Goal: Task Accomplishment & Management: Manage account settings

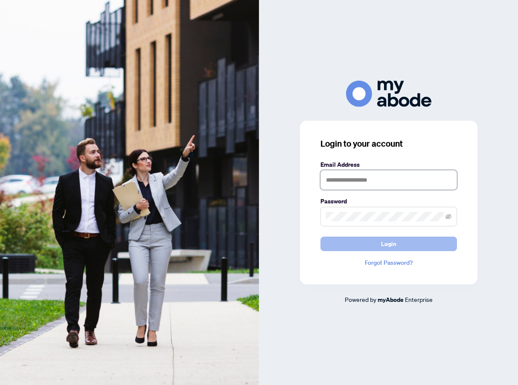
type input "**********"
click at [353, 241] on button "Login" at bounding box center [388, 244] width 137 height 15
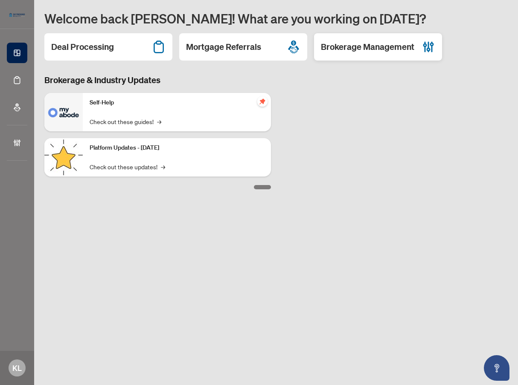
click at [327, 50] on h2 "Brokerage Management" at bounding box center [367, 47] width 93 height 12
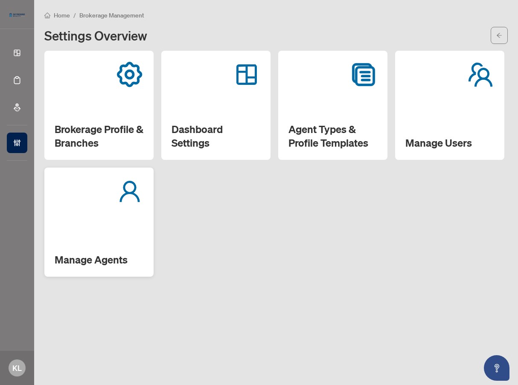
click at [112, 215] on div "Manage Agents" at bounding box center [98, 222] width 109 height 109
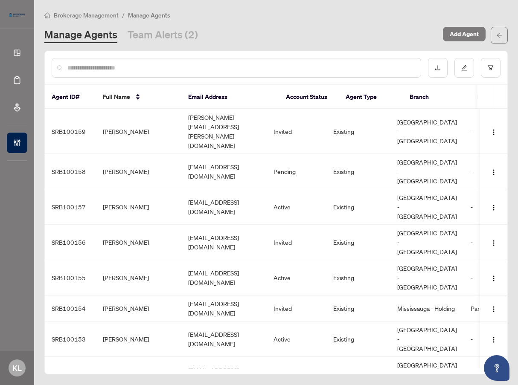
click at [122, 69] on input "text" at bounding box center [240, 67] width 346 height 9
click at [193, 33] on link "Team Alerts (2)" at bounding box center [163, 35] width 70 height 15
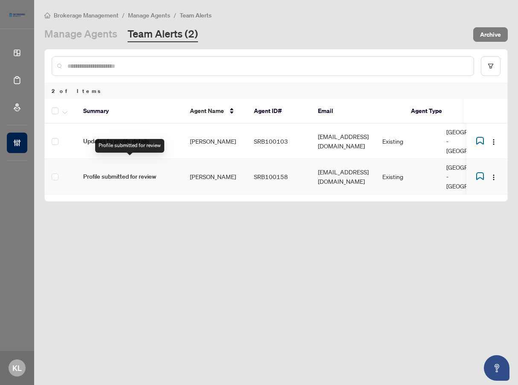
click at [130, 172] on span "Profile submitted for review" at bounding box center [129, 176] width 93 height 9
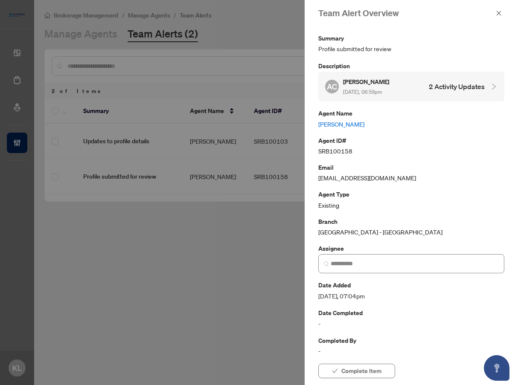
scroll to position [6, 0]
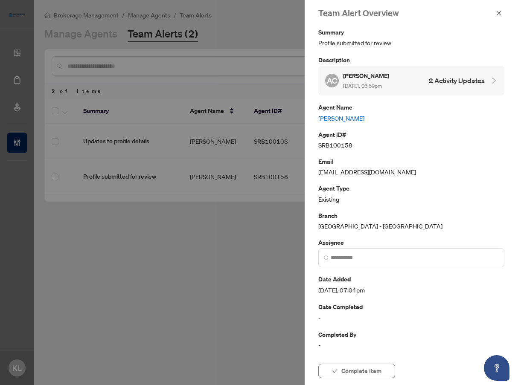
click at [228, 229] on div at bounding box center [259, 192] width 518 height 385
click at [447, 79] on h4 "2 Activity Updates" at bounding box center [457, 81] width 56 height 10
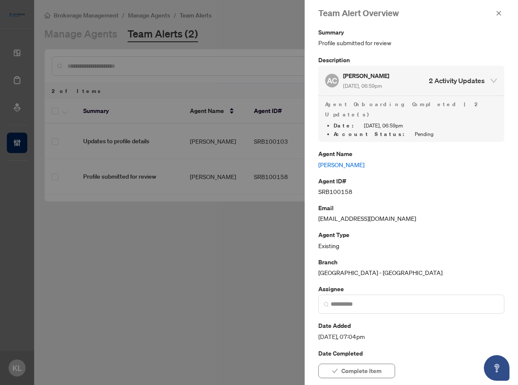
click at [394, 122] on li "Date : [DATE], 06:59pm" at bounding box center [416, 126] width 164 height 9
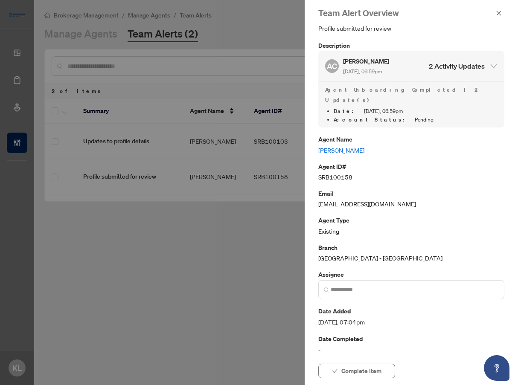
scroll to position [0, 0]
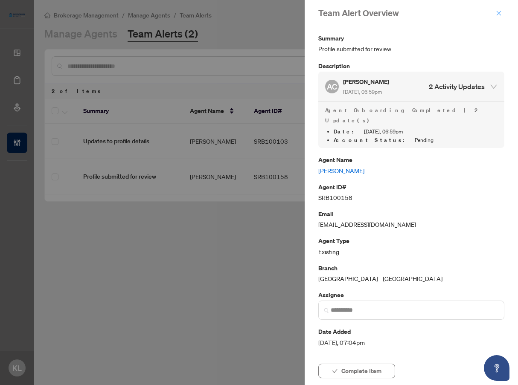
click at [499, 15] on icon "close" at bounding box center [499, 13] width 6 height 6
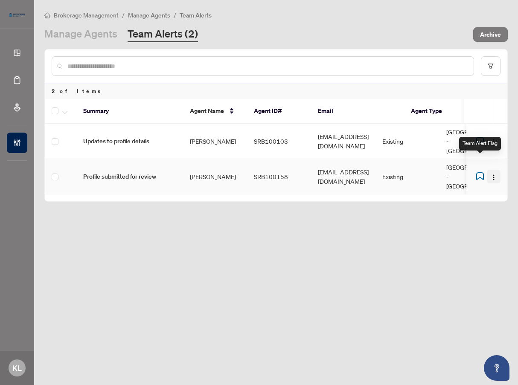
click at [489, 170] on button "button" at bounding box center [494, 177] width 14 height 14
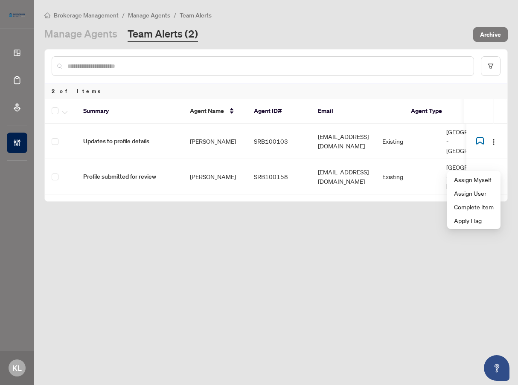
click at [235, 224] on main "Brokerage Management / Manage Agents / Team Alerts Manage Agents Team Alerts (2…" at bounding box center [276, 192] width 484 height 385
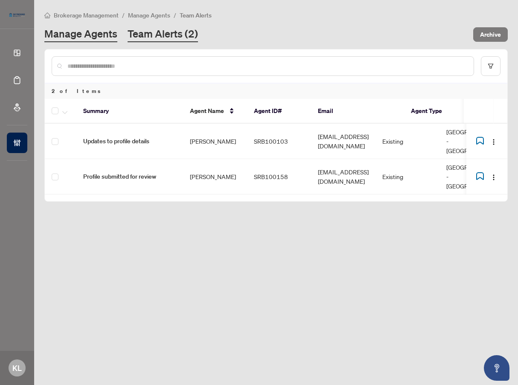
click at [91, 38] on link "Manage Agents" at bounding box center [80, 34] width 73 height 15
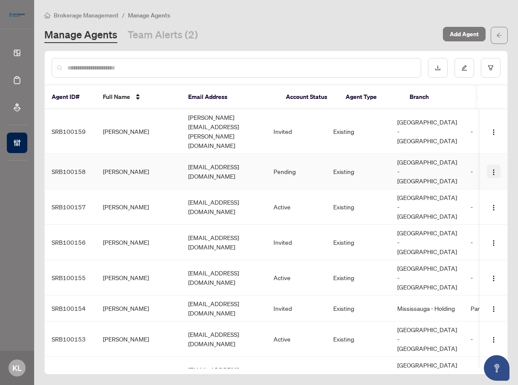
click at [491, 169] on img "button" at bounding box center [493, 172] width 7 height 7
click at [469, 209] on span "Activate Agent" at bounding box center [467, 211] width 46 height 9
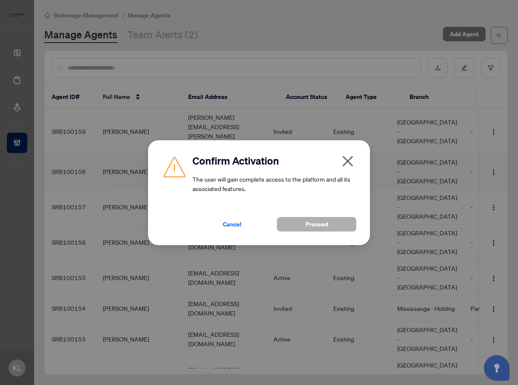
click at [320, 224] on span "Proceed" at bounding box center [316, 225] width 23 height 14
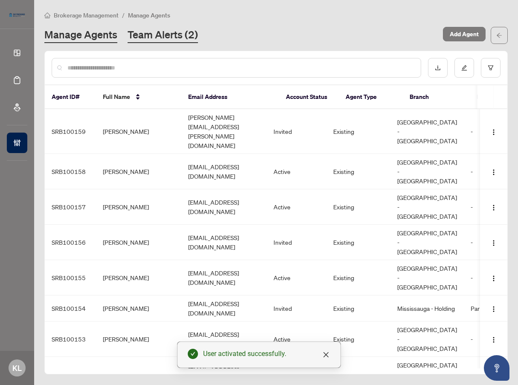
click at [144, 29] on link "Team Alerts (2)" at bounding box center [163, 35] width 70 height 15
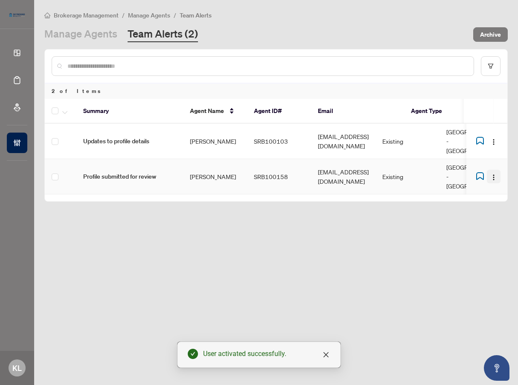
click at [492, 174] on img "button" at bounding box center [493, 177] width 7 height 7
click at [478, 208] on span "Complete Item" at bounding box center [474, 206] width 40 height 9
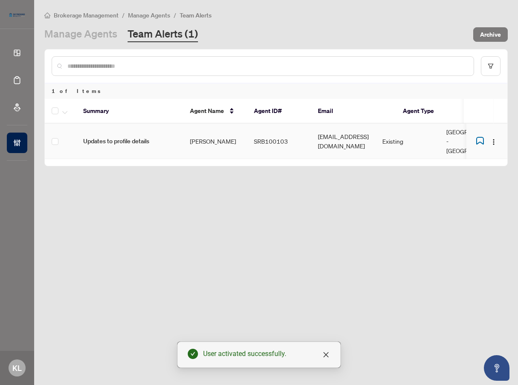
click at [346, 139] on td "[EMAIL_ADDRESS][DOMAIN_NAME]" at bounding box center [343, 141] width 64 height 35
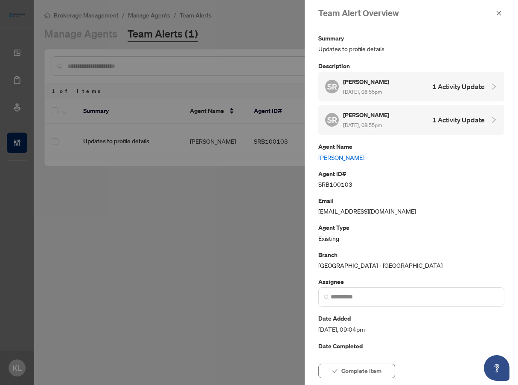
click at [453, 87] on h4 "1 Activity Update" at bounding box center [458, 86] width 52 height 10
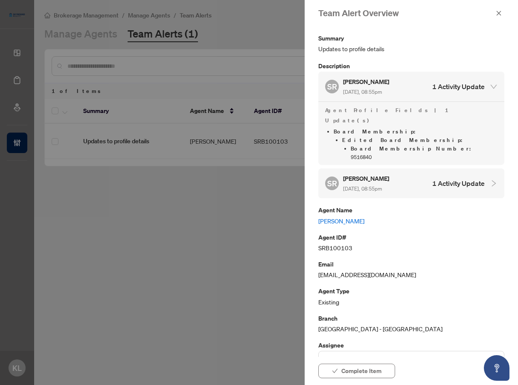
click at [438, 178] on h4 "1 Activity Update" at bounding box center [458, 183] width 52 height 10
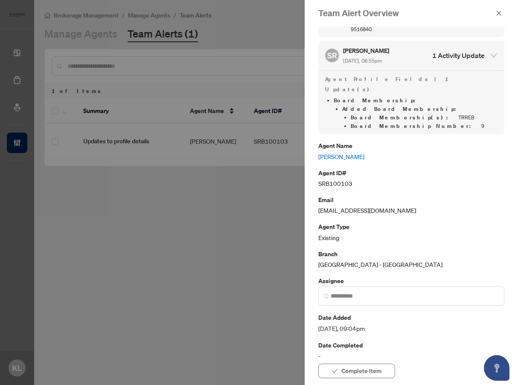
scroll to position [140, 0]
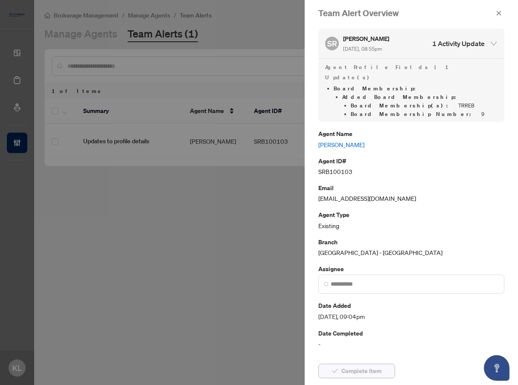
click at [346, 365] on span "Complete Item" at bounding box center [361, 371] width 40 height 14
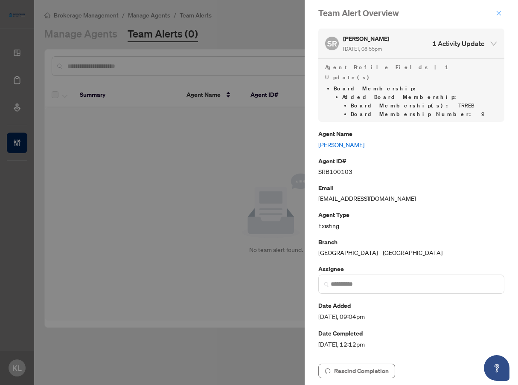
click at [497, 11] on icon "close" at bounding box center [499, 13] width 6 height 6
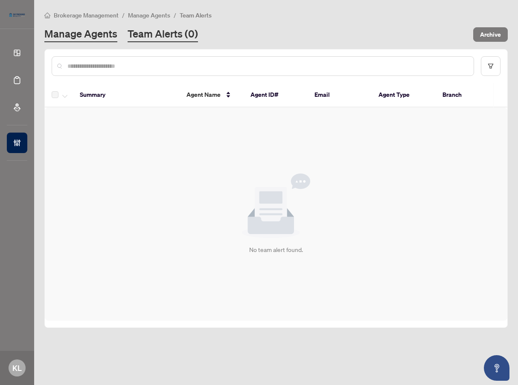
click at [98, 32] on link "Manage Agents" at bounding box center [80, 34] width 73 height 15
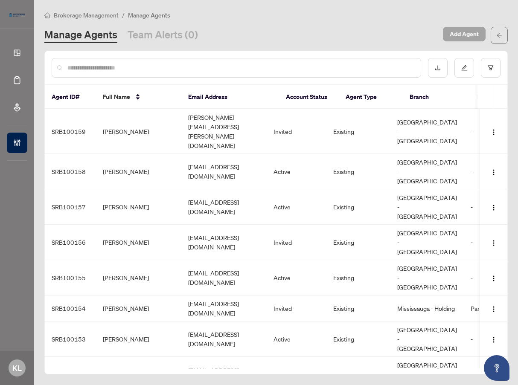
click at [469, 31] on span "Add Agent" at bounding box center [464, 34] width 29 height 14
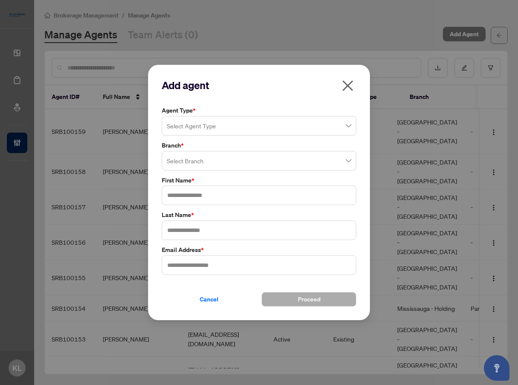
click at [194, 133] on input "search" at bounding box center [255, 127] width 177 height 19
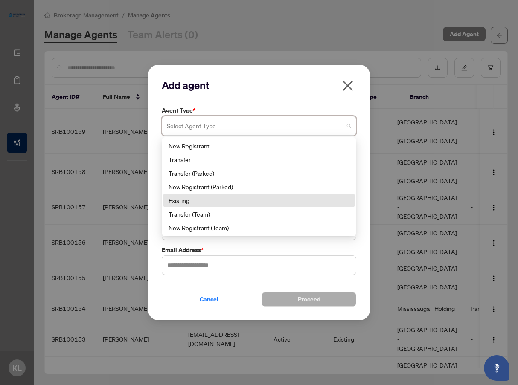
click at [185, 200] on div "Existing" at bounding box center [258, 200] width 181 height 9
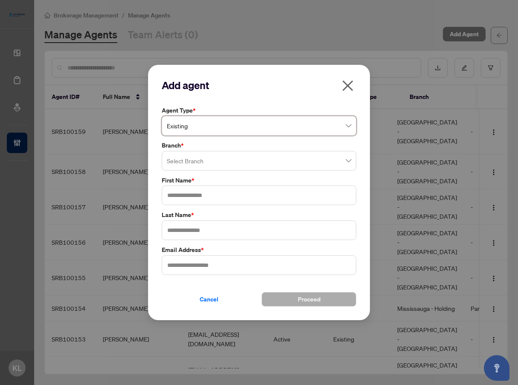
click at [196, 166] on input "search" at bounding box center [255, 162] width 177 height 19
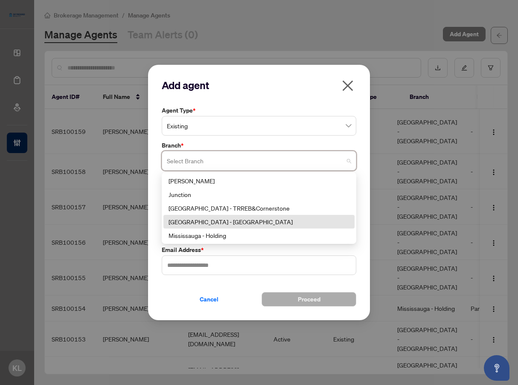
click at [197, 219] on div "[GEOGRAPHIC_DATA] - [GEOGRAPHIC_DATA]" at bounding box center [258, 221] width 181 height 9
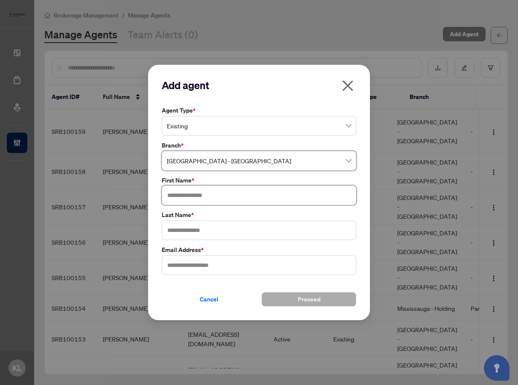
click at [187, 194] on input "text" at bounding box center [259, 196] width 195 height 20
type input "******"
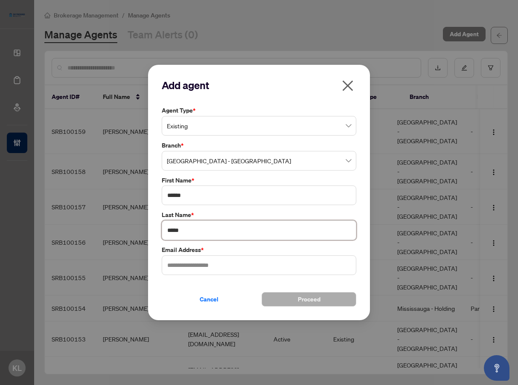
type input "*****"
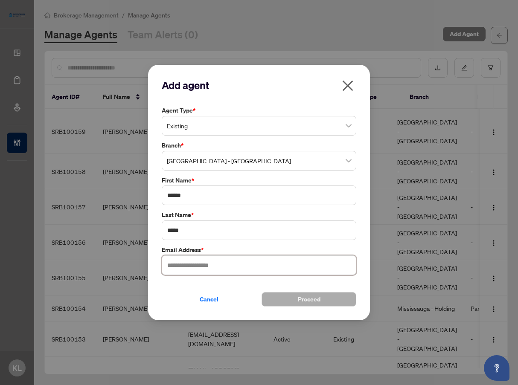
paste input "**********"
type input "**********"
click at [293, 301] on button "Proceed" at bounding box center [308, 299] width 95 height 15
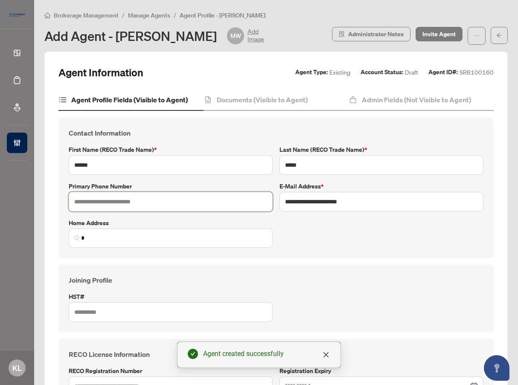
click at [131, 206] on input "text" at bounding box center [171, 202] width 204 height 20
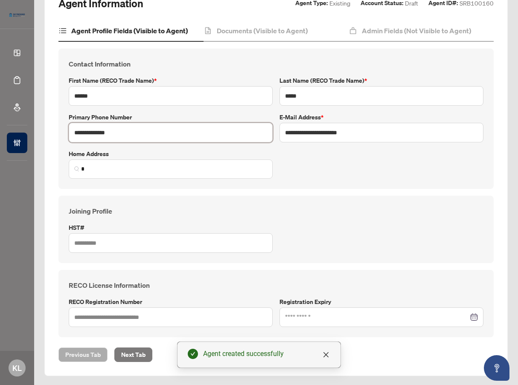
scroll to position [70, 0]
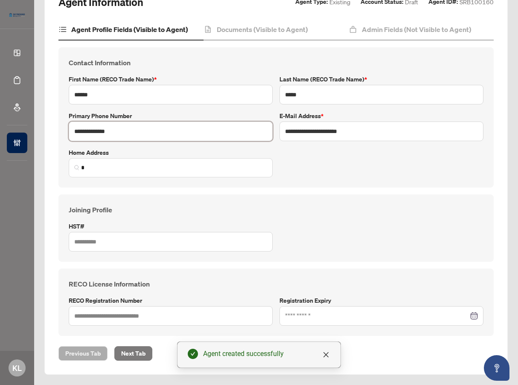
type input "**********"
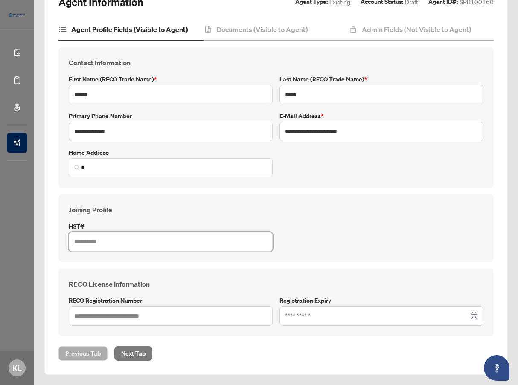
click at [162, 238] on input "text" at bounding box center [171, 242] width 204 height 20
paste input "**********"
type input "**********"
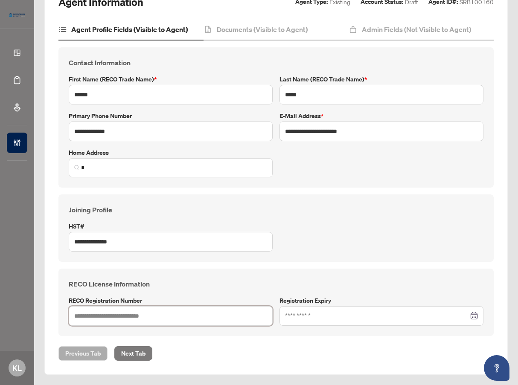
click at [165, 315] on input "text" at bounding box center [171, 316] width 204 height 20
click at [148, 318] on input "text" at bounding box center [171, 316] width 204 height 20
type input "*******"
click at [321, 321] on div at bounding box center [381, 316] width 204 height 20
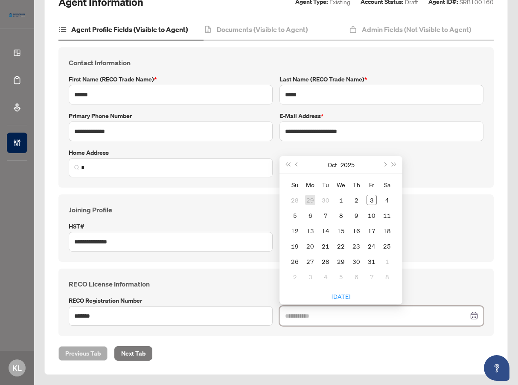
type input "**********"
click at [340, 168] on button "2025" at bounding box center [347, 164] width 14 height 17
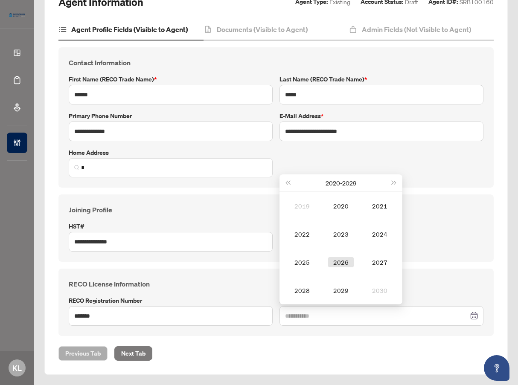
click at [334, 263] on div "2026" at bounding box center [341, 262] width 26 height 10
click at [298, 290] on div "Oct" at bounding box center [302, 290] width 26 height 10
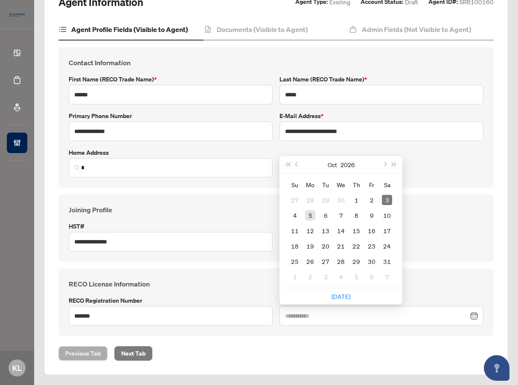
type input "**********"
click at [306, 215] on div "5" at bounding box center [310, 215] width 10 height 10
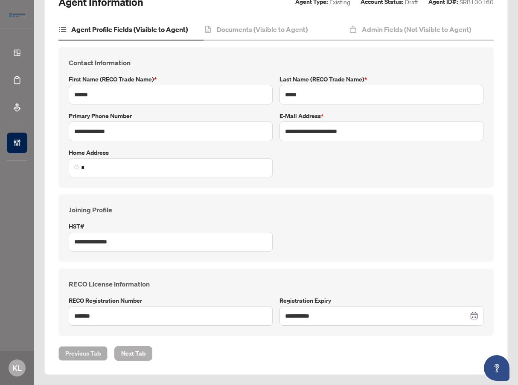
click at [136, 354] on span "Next Tab" at bounding box center [133, 354] width 24 height 14
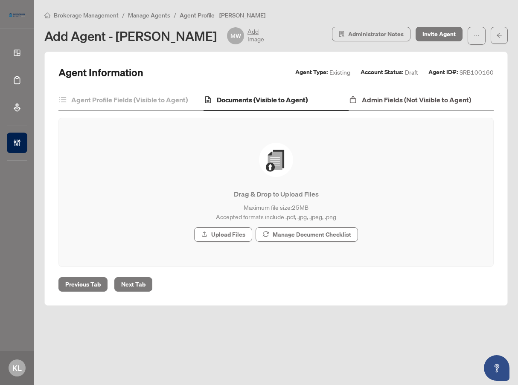
click at [416, 100] on h4 "Admin Fields (Not Visible to Agent)" at bounding box center [416, 100] width 109 height 10
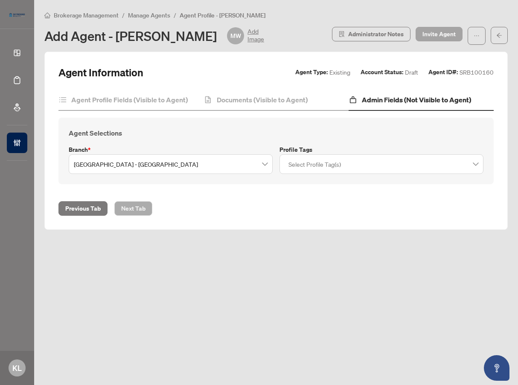
click at [444, 34] on span "Invite Agent" at bounding box center [438, 34] width 33 height 14
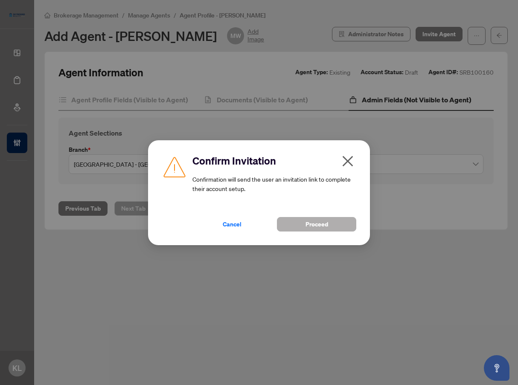
click at [301, 228] on button "Proceed" at bounding box center [316, 224] width 79 height 15
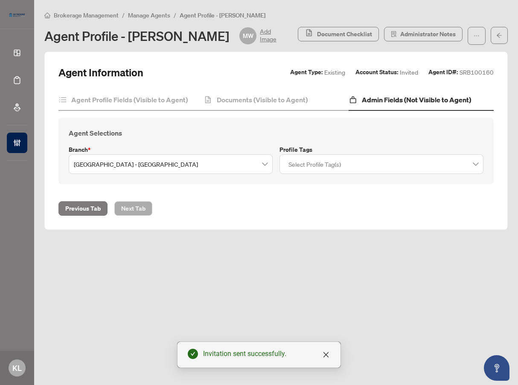
click at [148, 9] on main "Brokerage Management / Manage Agents / Agent Profile - [PERSON_NAME] Agent Prof…" at bounding box center [276, 192] width 484 height 385
click at [149, 13] on span "Manage Agents" at bounding box center [149, 16] width 42 height 8
